Goal: Information Seeking & Learning: Learn about a topic

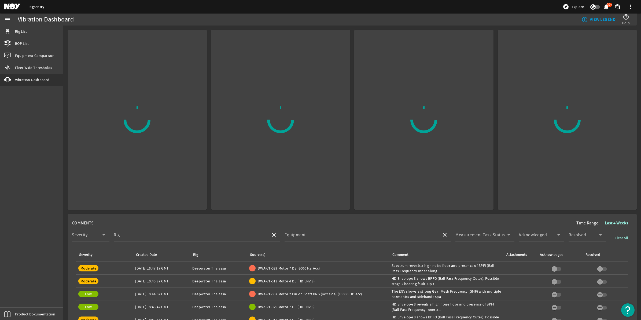
click at [18, 6] on mat-icon at bounding box center [16, 6] width 24 height 6
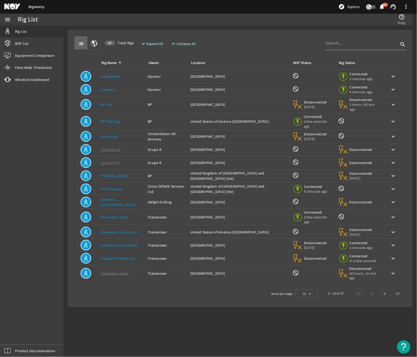
click at [113, 187] on link "COSL Pioneer" at bounding box center [112, 189] width 22 height 5
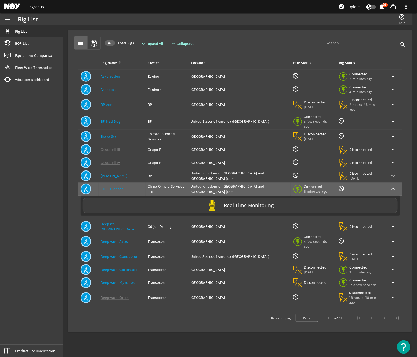
click at [117, 194] on link "Deepwater Atlas" at bounding box center [114, 241] width 27 height 5
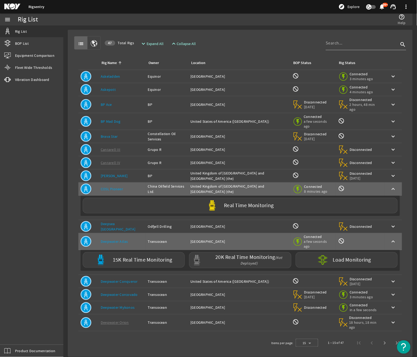
click at [117, 194] on td "Rig Name: Deepwater Corcovado" at bounding box center [121, 294] width 47 height 13
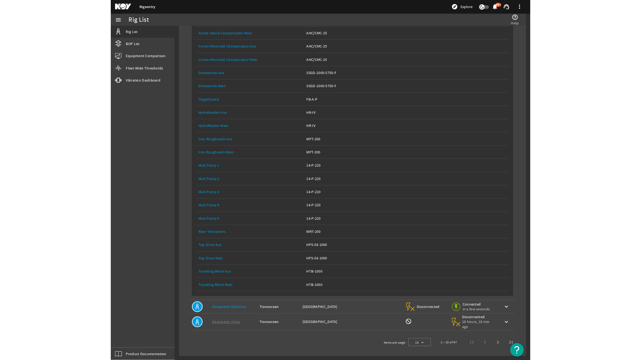
scroll to position [335, 0]
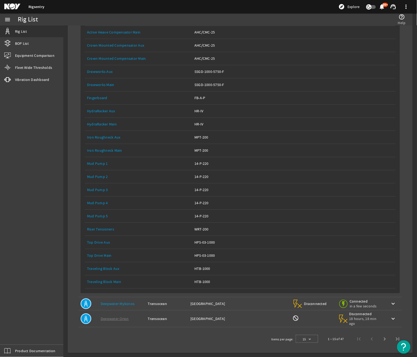
click at [104, 194] on link "Top Drive Main" at bounding box center [99, 255] width 25 height 5
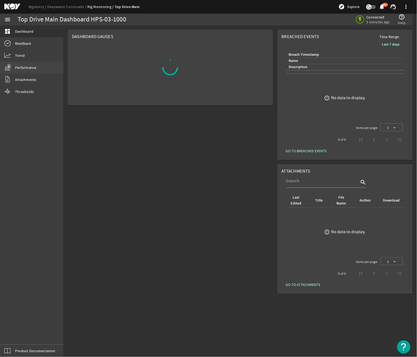
click at [31, 69] on span "Performance" at bounding box center [25, 67] width 21 height 5
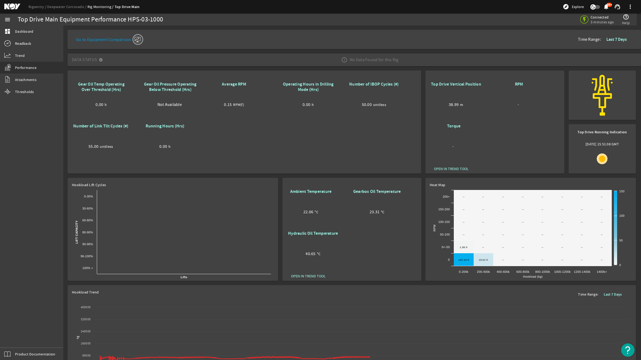
click at [316, 148] on rigsentry-mat-card "Top Drive Vertical Position 38.99 m RPM - Torque - OPEN IN TREND TOOL" at bounding box center [494, 121] width 143 height 107
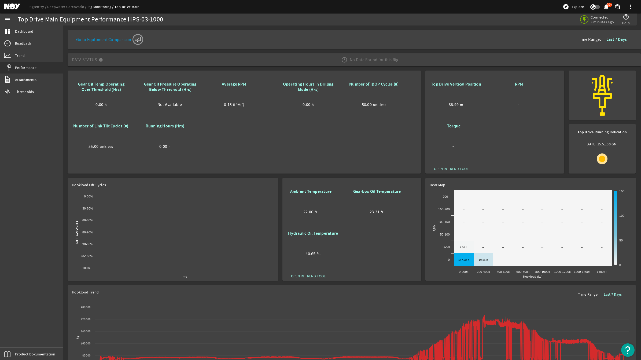
scroll to position [35, 0]
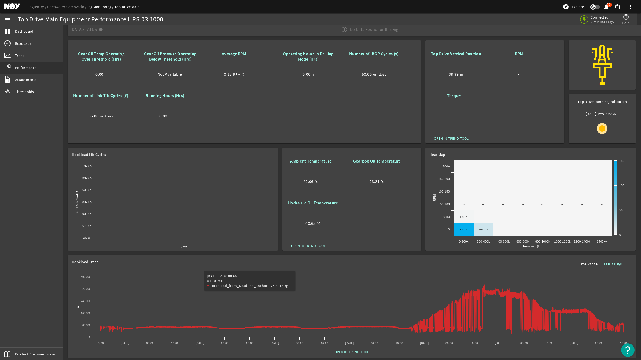
click at [65, 194] on mat-sidenav-content "Top Drive Main Equipment Performance HPS-03-1000 Connected 3 minutes ago help_o…" at bounding box center [352, 192] width 578 height 335
click at [61, 6] on link "Deepwater Corcovado" at bounding box center [67, 6] width 40 height 5
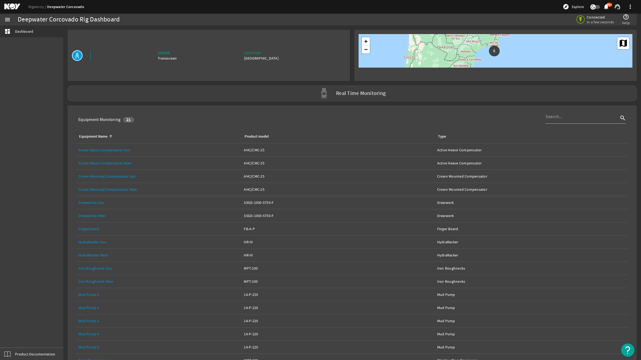
click at [31, 3] on div "Rigsentry Deepwater Corcovado explore Explore notifications 99+ support_agent m…" at bounding box center [320, 6] width 641 height 13
click at [33, 5] on link "Rigsentry" at bounding box center [37, 6] width 19 height 5
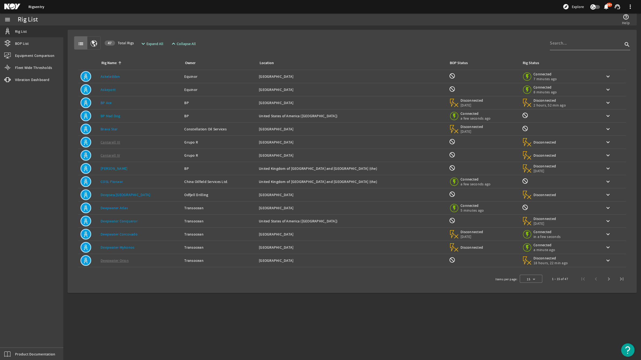
click at [108, 103] on link "BP Ace" at bounding box center [106, 102] width 11 height 5
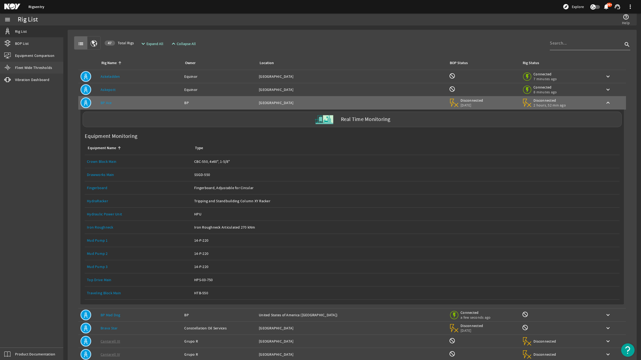
click at [44, 70] on span "Fleet Wide Thresholds" at bounding box center [33, 67] width 37 height 5
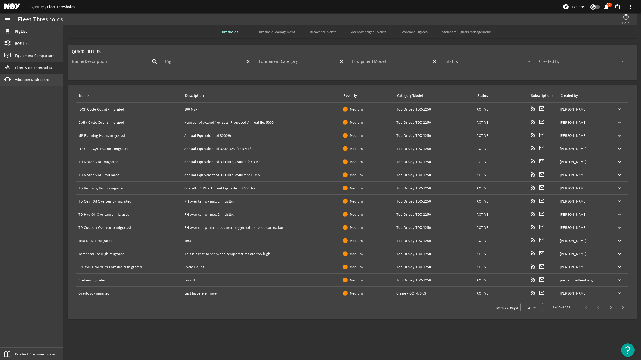
click at [30, 78] on span "Vibration Dashboard" at bounding box center [32, 79] width 34 height 5
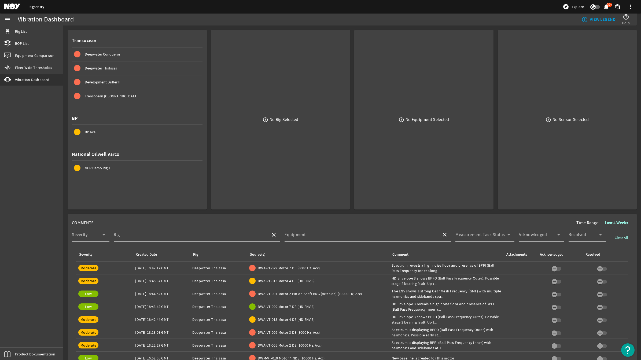
click at [104, 167] on span "NOV Demo Rig 1" at bounding box center [97, 168] width 25 height 5
click at [245, 80] on span "Top Drive Main" at bounding box center [240, 82] width 24 height 5
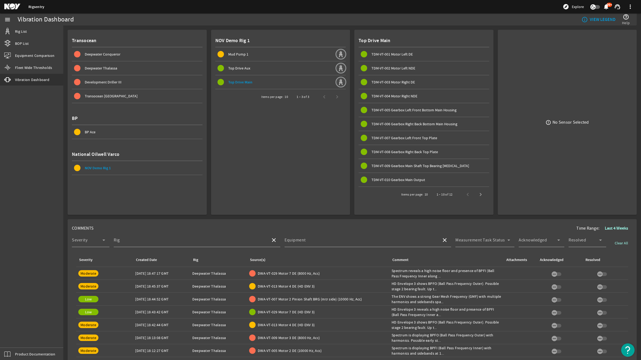
click at [316, 53] on span "TDM-VT-001 Motor Left DE" at bounding box center [392, 54] width 41 height 5
